Goal: Task Accomplishment & Management: Complete application form

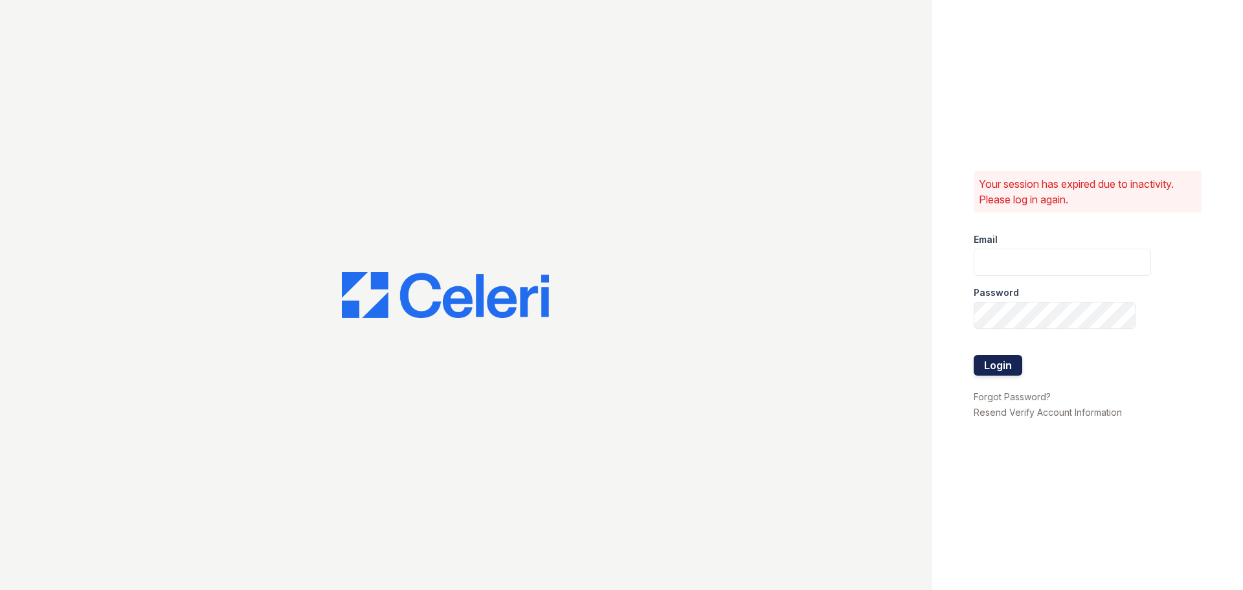
type input "[PERSON_NAME][EMAIL_ADDRESS][DOMAIN_NAME]"
click at [1007, 359] on button "Login" at bounding box center [998, 365] width 49 height 21
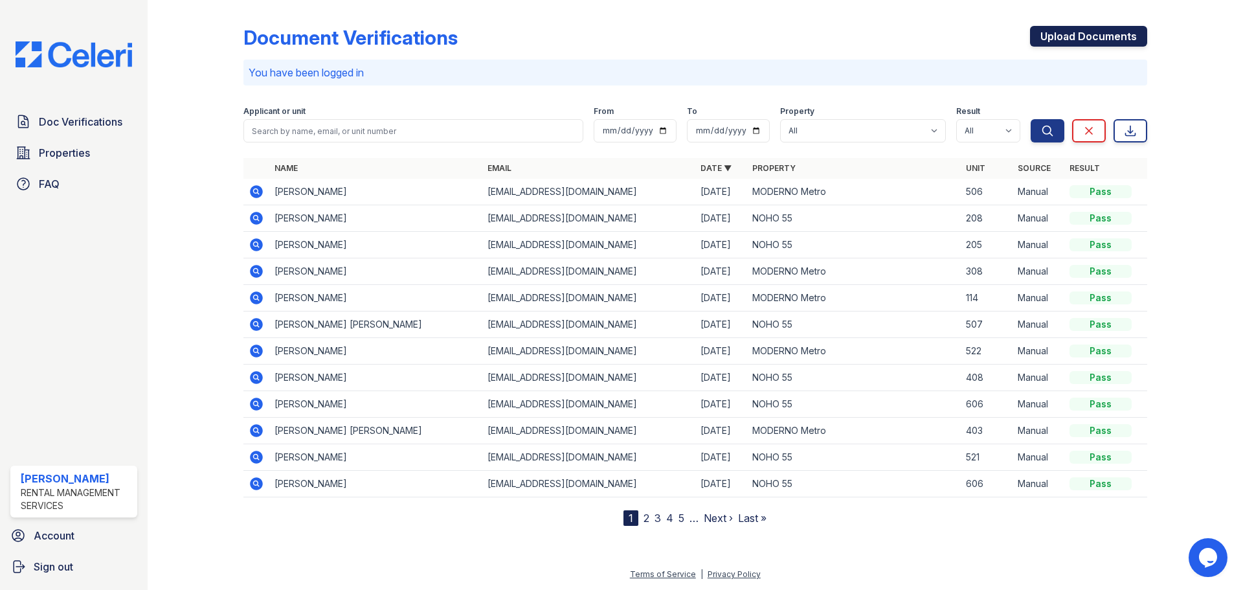
click at [1094, 35] on link "Upload Documents" at bounding box center [1088, 36] width 117 height 21
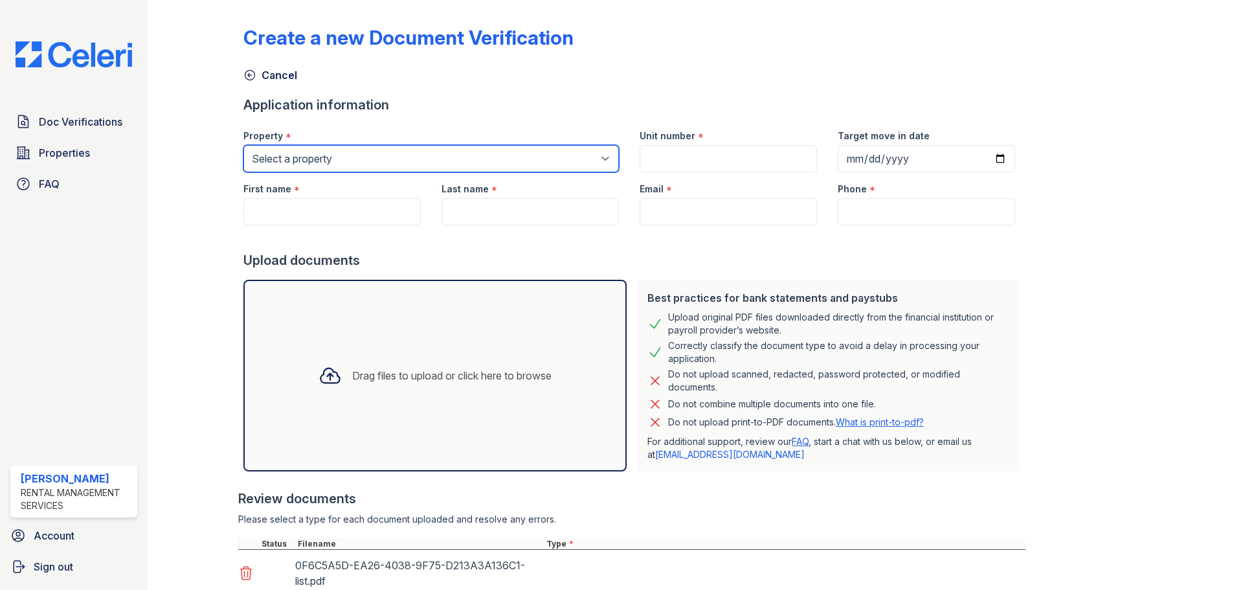
click at [313, 168] on select "Select a property MODERNO Metro NOHO 55" at bounding box center [431, 158] width 376 height 27
select select "45"
click at [243, 145] on select "Select a property MODERNO Metro NOHO 55" at bounding box center [431, 158] width 376 height 27
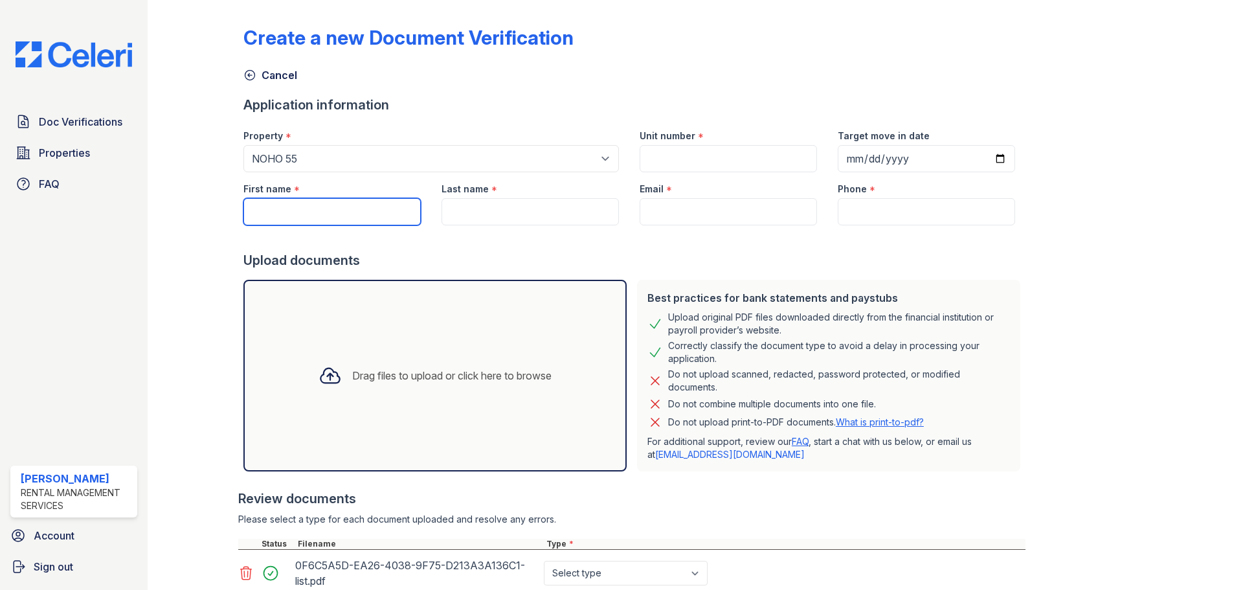
click at [289, 207] on input "First name" at bounding box center [331, 211] width 177 height 27
paste input "[PERSON_NAME]"
type input "[PERSON_NAME]"
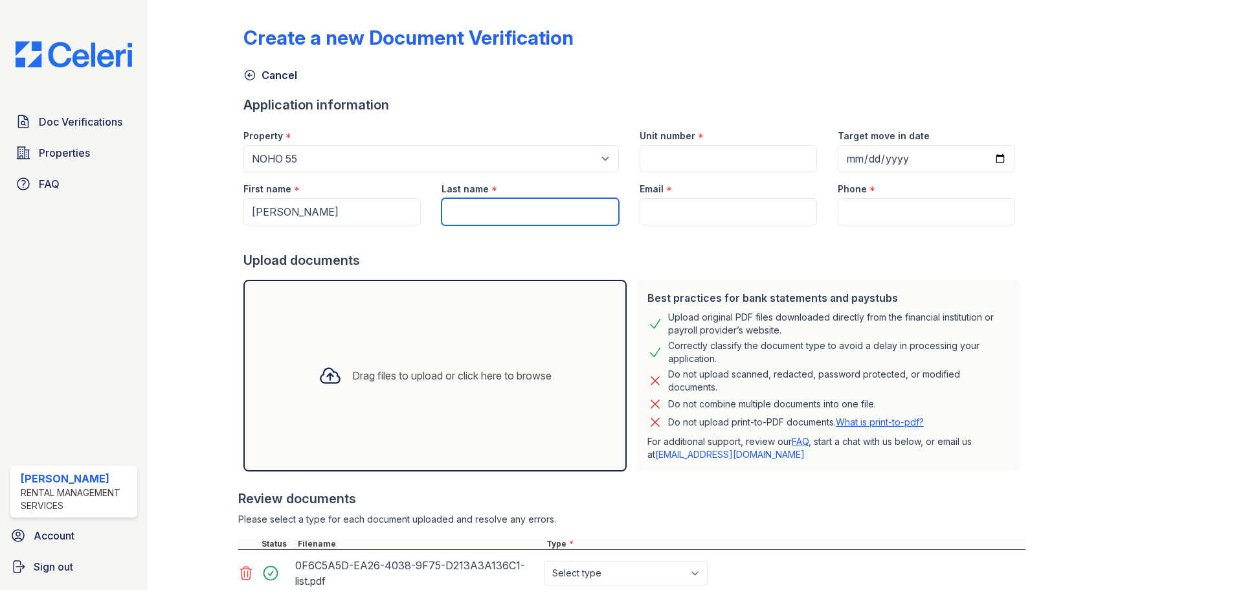
paste input "Kachmazov"
type input "Kachmazov"
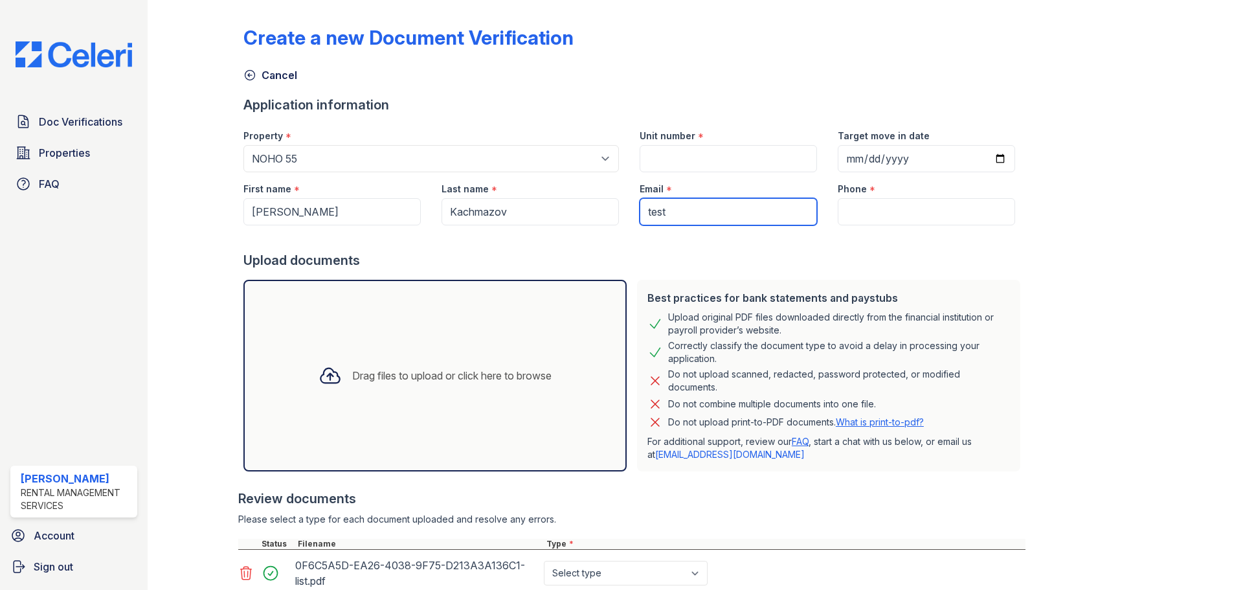
type input "[EMAIL_ADDRESS][DOMAIN_NAME]"
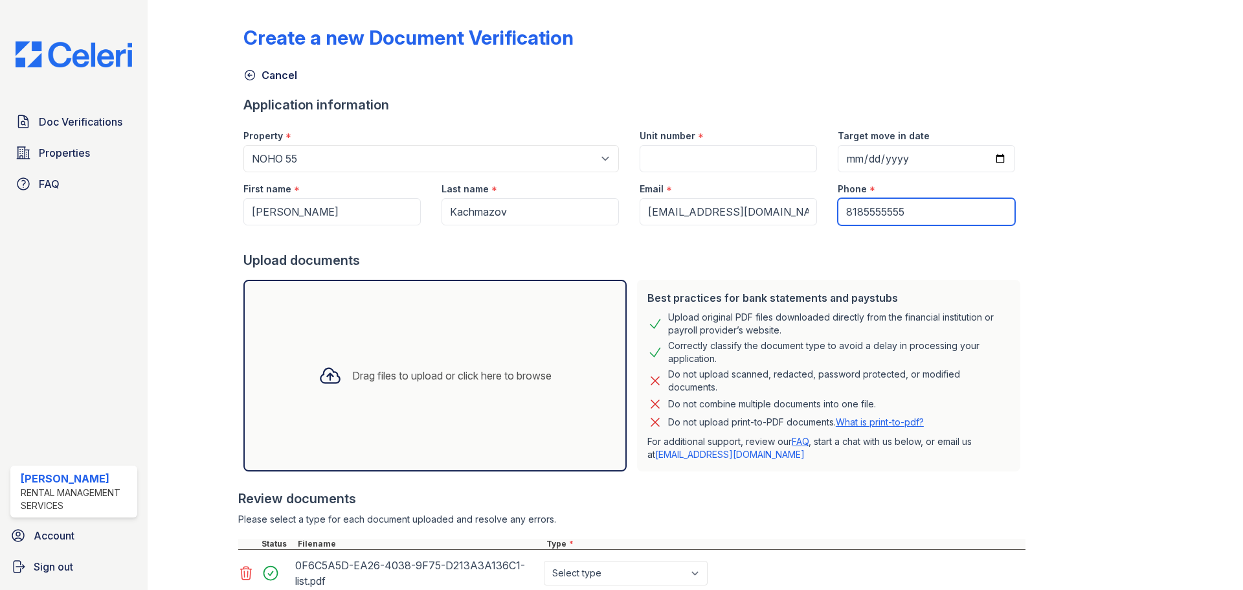
type input "8185555555"
click at [719, 158] on input "Unit number" at bounding box center [728, 158] width 177 height 27
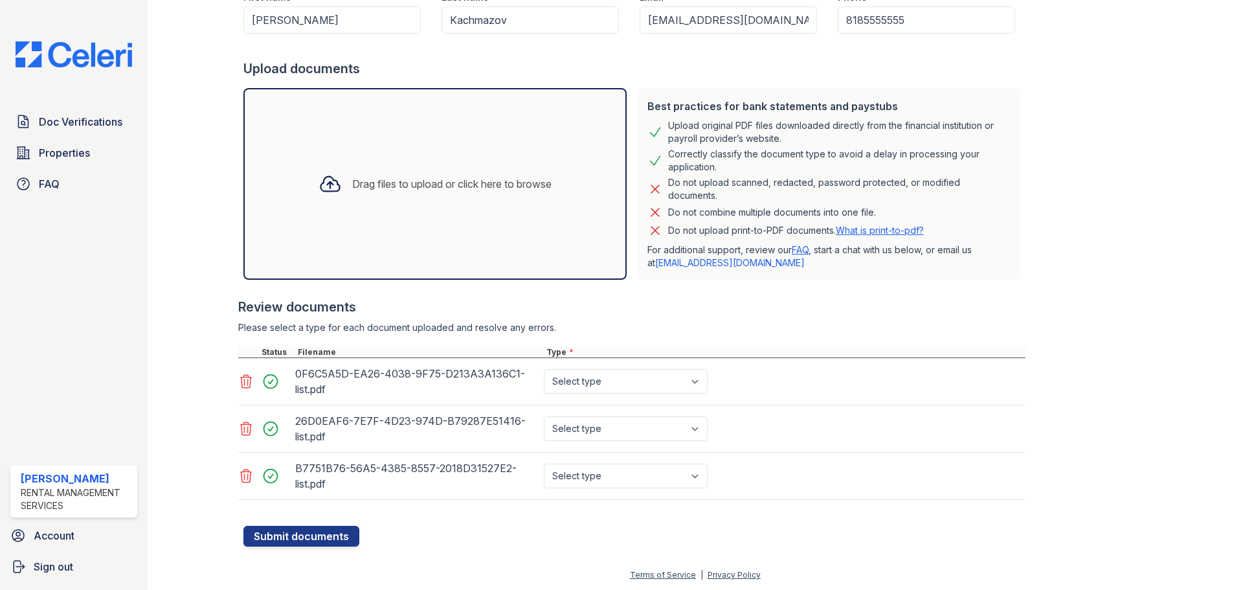
scroll to position [192, 0]
type input "11722"
click at [587, 383] on select "Select type Paystub Bank Statement Offer Letter Tax Documents Benefit Award Let…" at bounding box center [626, 380] width 164 height 25
select select "bank_statement"
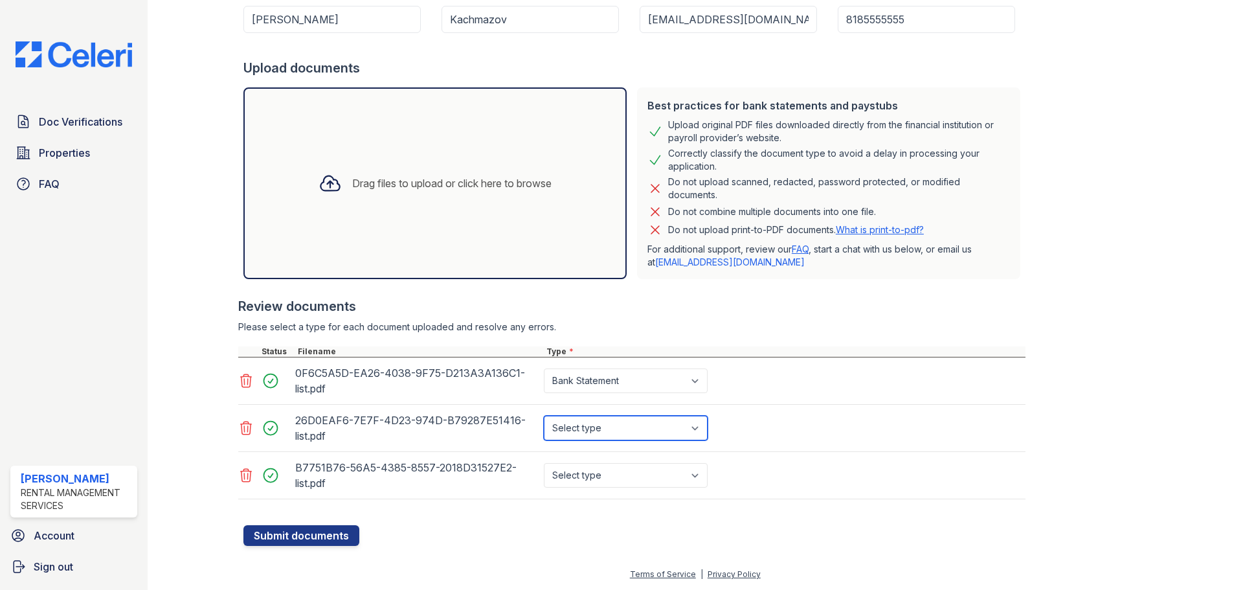
select select "bank_statement"
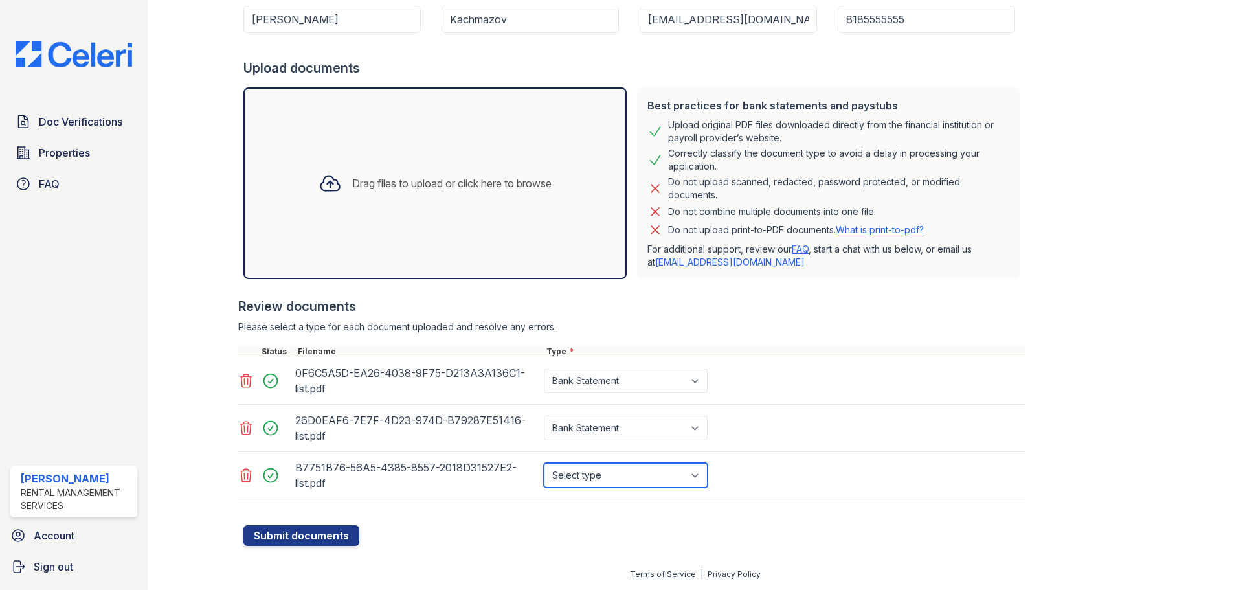
select select "bank_statement"
click at [319, 535] on button "Submit documents" at bounding box center [301, 535] width 116 height 21
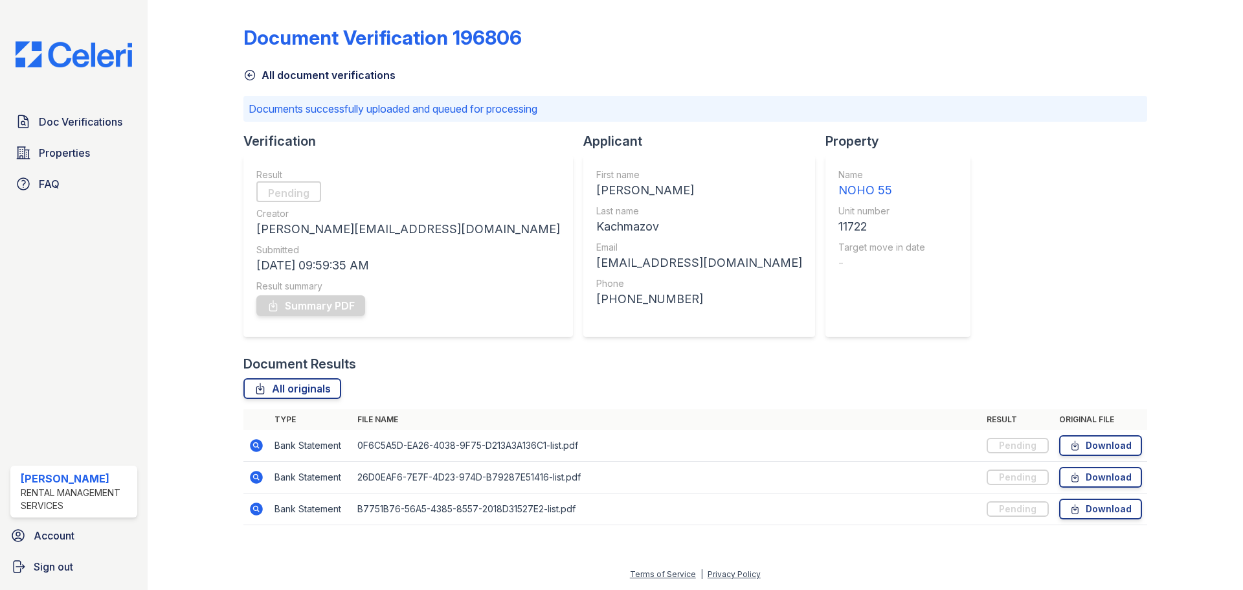
click at [892, 284] on div "Document Verification 196806 All document verifications Documents successfully …" at bounding box center [695, 271] width 904 height 533
click at [925, 285] on div "Document Verification 196806 All document verifications Documents successfully …" at bounding box center [695, 271] width 904 height 533
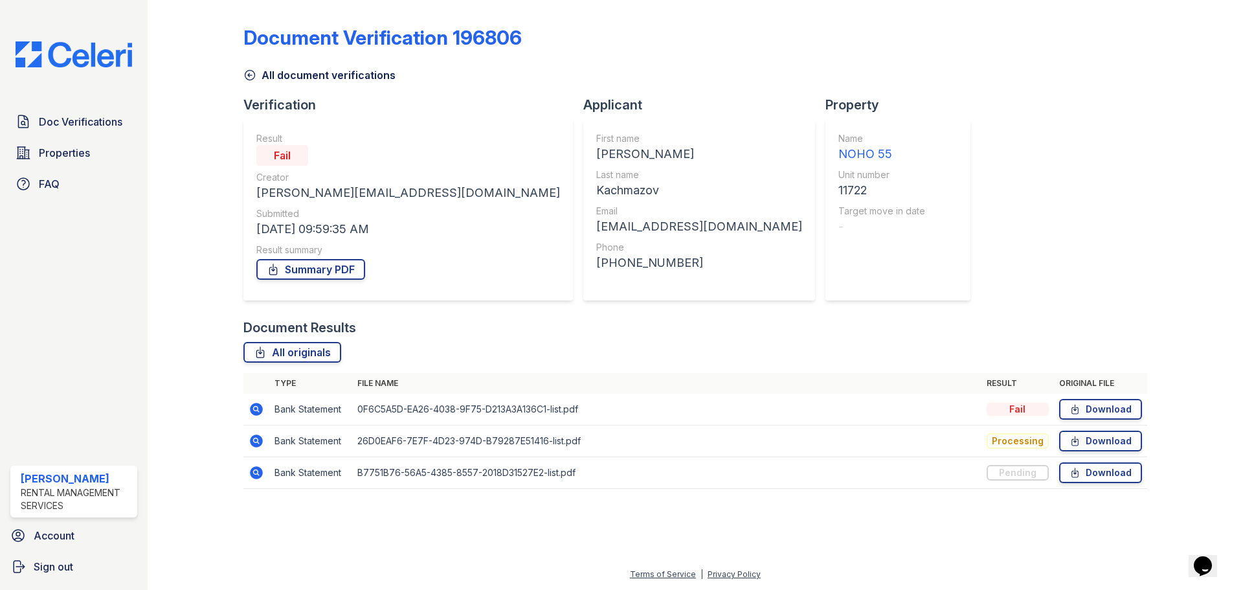
click at [921, 260] on div "Document Verification 196806 All document verifications Verification Result Fai…" at bounding box center [695, 253] width 904 height 497
drag, startPoint x: 927, startPoint y: 243, endPoint x: 951, endPoint y: 0, distance: 244.6
click at [927, 243] on div "Document Verification 196806 All document verifications Verification Result Fai…" at bounding box center [695, 253] width 904 height 497
